Goal: Browse casually

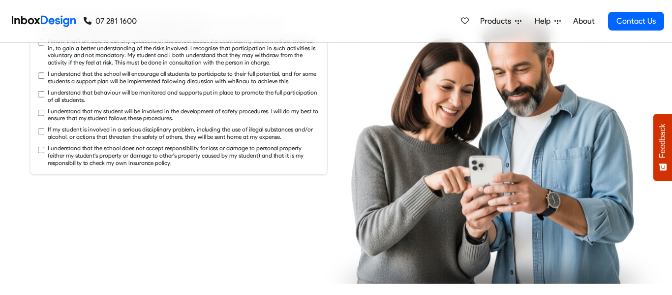
checkbox input "true"
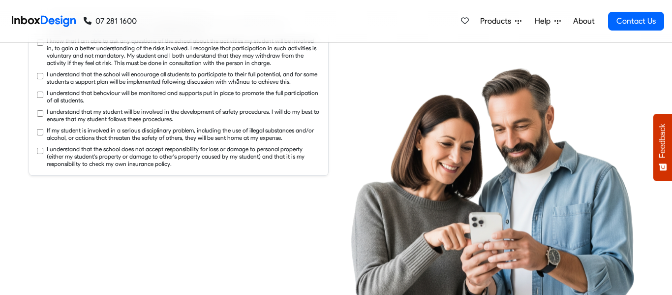
checkbox input "true"
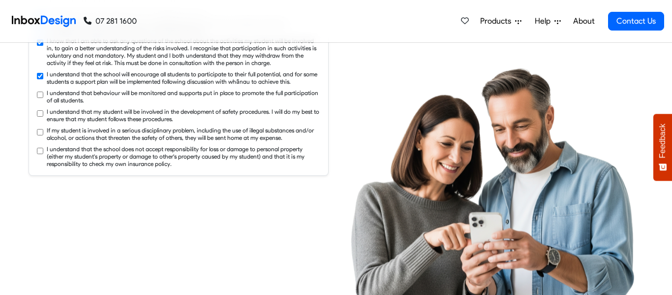
checkbox input "true"
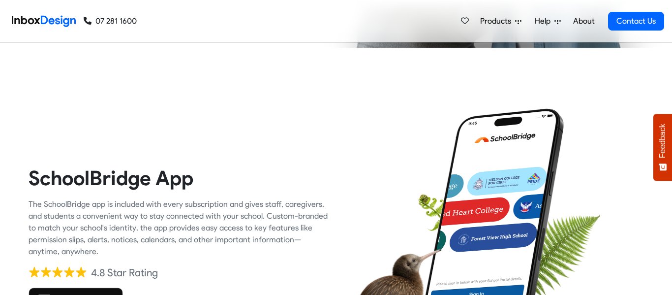
checkbox input "true"
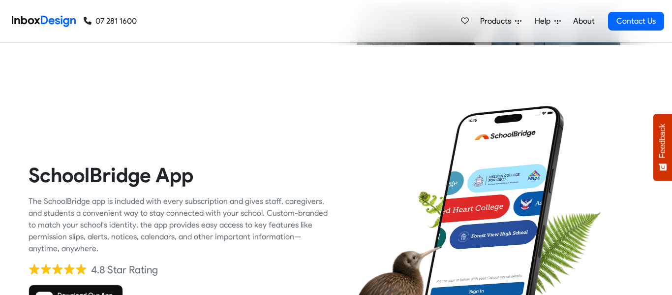
checkbox input "true"
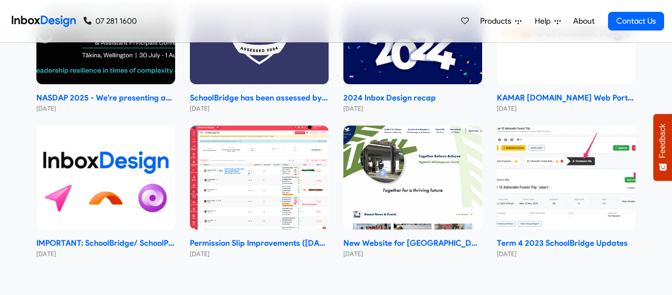
scroll to position [5293, 0]
